Goal: Task Accomplishment & Management: Manage account settings

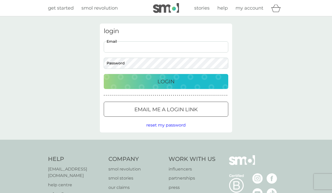
type input "[EMAIL_ADDRESS][DOMAIN_NAME]"
click at [183, 81] on div "Login" at bounding box center [166, 82] width 114 height 8
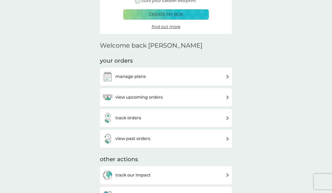
scroll to position [90, 0]
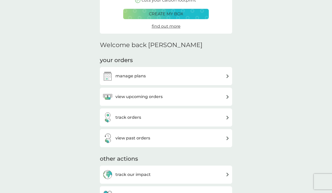
click at [227, 74] on img at bounding box center [228, 76] width 4 height 4
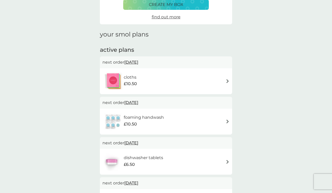
scroll to position [47, 0]
click at [138, 101] on span "[DATE]" at bounding box center [131, 102] width 14 height 10
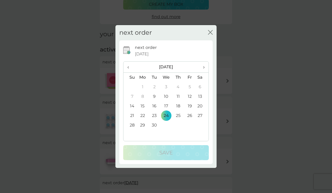
click at [205, 65] on th "›" at bounding box center [201, 67] width 13 height 11
click at [132, 105] on td "12" at bounding box center [129, 107] width 13 height 10
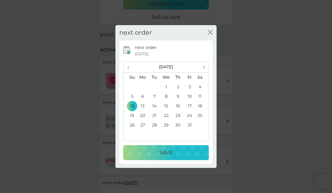
click at [142, 105] on td "13" at bounding box center [143, 107] width 12 height 10
click at [191, 152] on div "Save" at bounding box center [165, 153] width 75 height 8
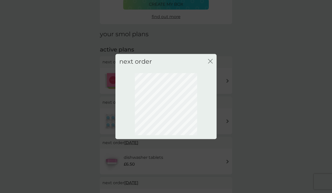
scroll to position [24, 0]
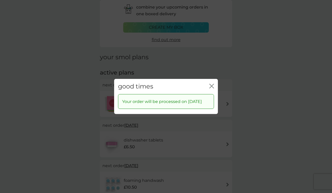
click at [211, 84] on icon "close" at bounding box center [211, 86] width 5 height 5
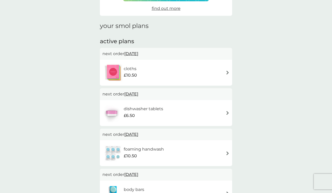
scroll to position [55, 0]
click at [228, 111] on img at bounding box center [228, 113] width 4 height 4
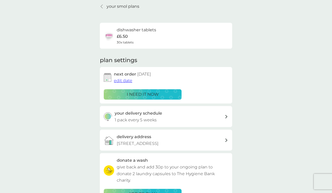
scroll to position [31, 0]
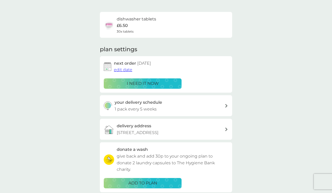
click at [122, 71] on span "edit date" at bounding box center [123, 69] width 18 height 5
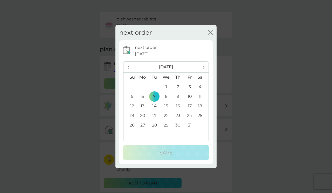
click at [144, 106] on td "13" at bounding box center [143, 107] width 12 height 10
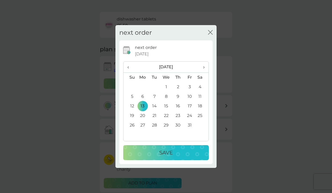
click at [143, 124] on td "27" at bounding box center [143, 126] width 12 height 10
click at [196, 154] on div "Save" at bounding box center [165, 153] width 75 height 8
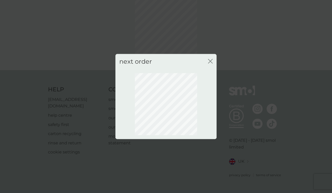
scroll to position [24, 0]
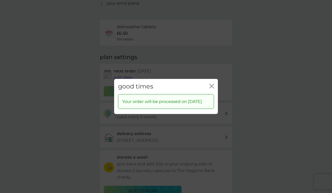
click at [211, 84] on icon "close" at bounding box center [211, 86] width 5 height 5
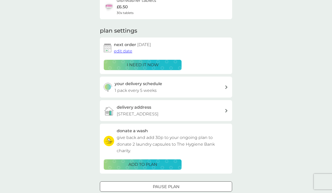
scroll to position [51, 0]
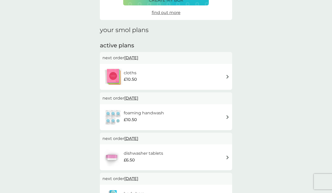
scroll to position [55, 0]
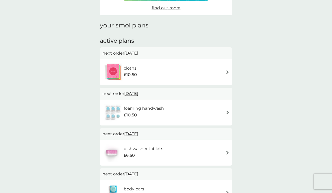
click at [138, 94] on span "13 Oct 2025" at bounding box center [131, 94] width 14 height 10
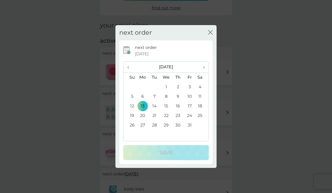
click at [144, 124] on td "27" at bounding box center [143, 126] width 12 height 10
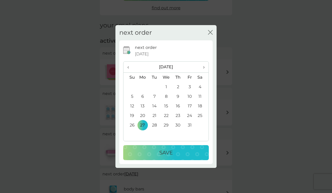
click at [153, 152] on div "Save" at bounding box center [165, 153] width 75 height 8
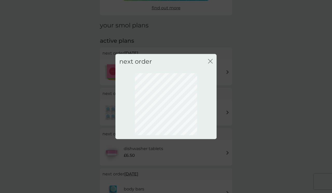
scroll to position [24, 0]
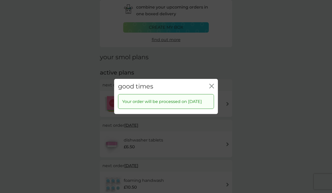
click at [212, 84] on icon "close" at bounding box center [211, 86] width 5 height 5
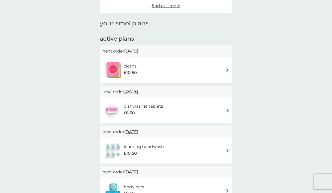
scroll to position [58, 0]
click at [138, 50] on span "24 Sep 2025" at bounding box center [131, 51] width 14 height 10
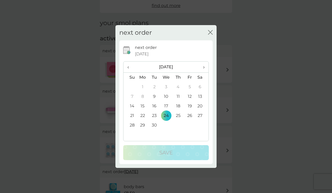
click at [204, 67] on span "›" at bounding box center [201, 67] width 5 height 11
click at [143, 124] on td "27" at bounding box center [143, 126] width 12 height 10
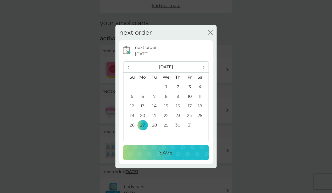
click at [187, 148] on button "Save" at bounding box center [166, 152] width 86 height 15
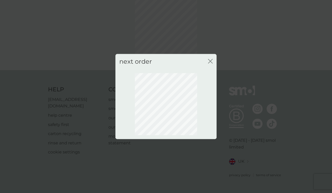
scroll to position [24, 0]
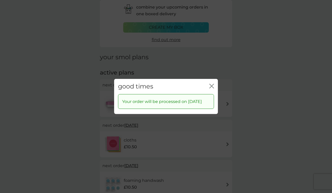
click at [212, 84] on icon "close" at bounding box center [211, 86] width 5 height 5
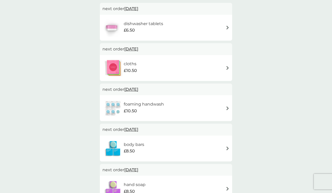
scroll to position [101, 0]
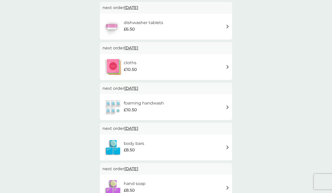
click at [178, 135] on div "body bars £8.50" at bounding box center [166, 148] width 132 height 26
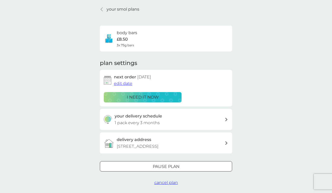
scroll to position [18, 0]
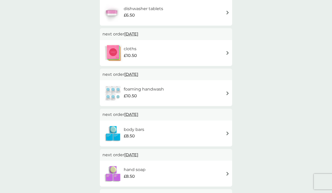
scroll to position [114, 0]
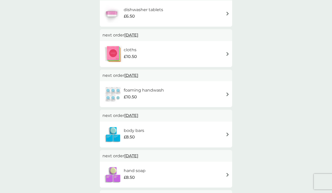
click at [138, 114] on span "11 Nov 2025" at bounding box center [131, 116] width 14 height 10
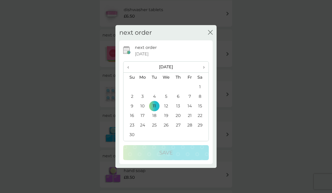
click at [211, 30] on icon "close" at bounding box center [210, 32] width 5 height 5
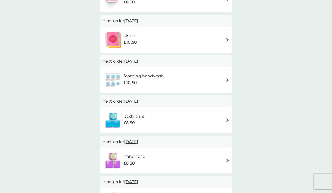
scroll to position [129, 0]
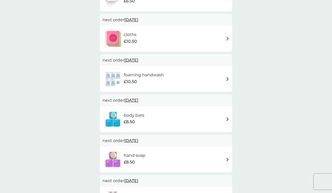
click at [136, 60] on span "27 Oct 2025" at bounding box center [131, 60] width 14 height 10
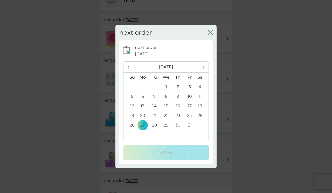
click at [205, 67] on th "›" at bounding box center [201, 67] width 13 height 11
click at [154, 107] on td "11" at bounding box center [155, 107] width 12 height 10
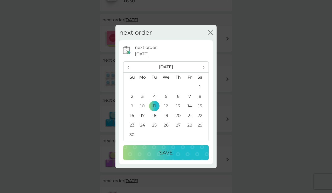
click at [194, 152] on div "Save" at bounding box center [165, 153] width 75 height 8
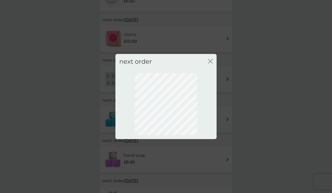
scroll to position [24, 0]
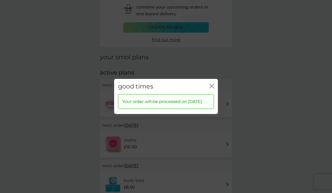
click at [212, 79] on div "good times close" at bounding box center [166, 86] width 104 height 15
click at [211, 84] on icon "close" at bounding box center [211, 86] width 5 height 5
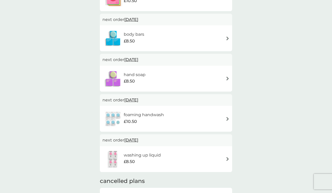
scroll to position [167, 0]
